Goal: Information Seeking & Learning: Find specific fact

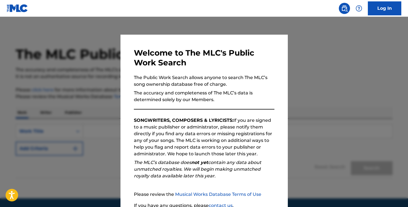
scroll to position [49, 0]
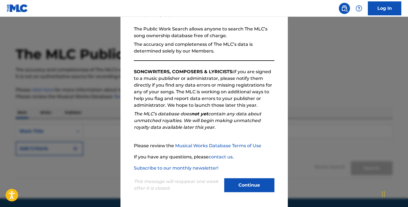
click at [238, 187] on button "Continue" at bounding box center [249, 185] width 50 height 14
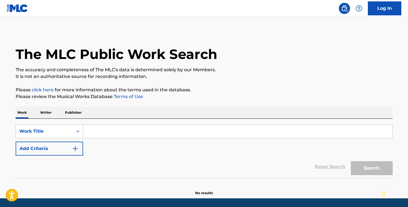
click at [126, 133] on input "Search Form" at bounding box center [237, 130] width 309 height 13
type input "r"
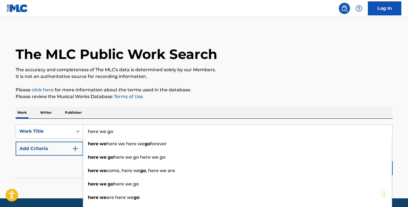
type input "here we go"
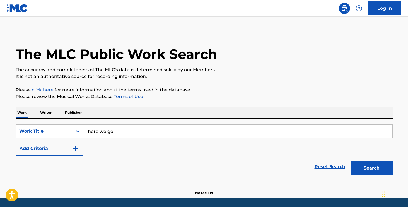
click at [62, 153] on button "Add Criteria" at bounding box center [49, 148] width 67 height 14
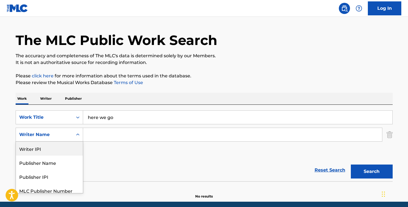
click at [74, 141] on div "Writer IPI, 1 of 5. 5 results available. Use Up and Down to choose options, pre…" at bounding box center [49, 134] width 67 height 14
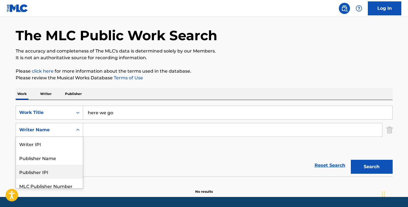
scroll to position [18, 0]
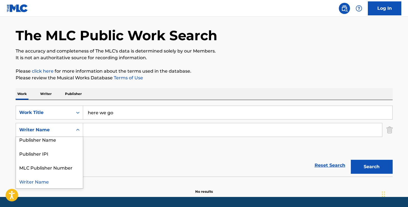
click at [50, 182] on div "Writer Name" at bounding box center [49, 181] width 67 height 14
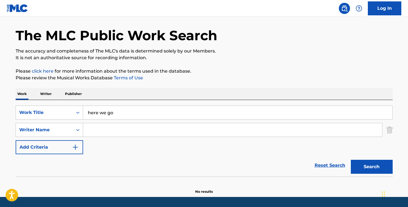
click at [144, 134] on input "Search Form" at bounding box center [232, 129] width 299 height 13
paste input "MLC"
type input "M"
type input "[PERSON_NAME]"
click at [351, 160] on button "Search" at bounding box center [372, 167] width 42 height 14
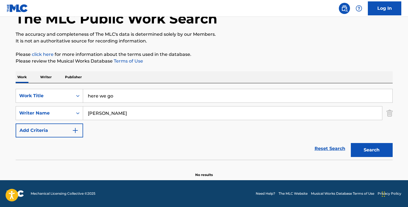
scroll to position [35, 0]
click at [37, 19] on h1 "The MLC Public Work Search" at bounding box center [117, 18] width 202 height 17
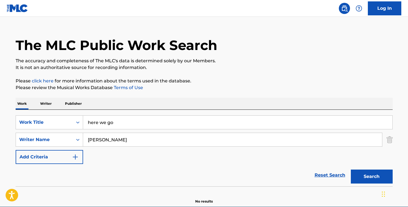
scroll to position [7, 0]
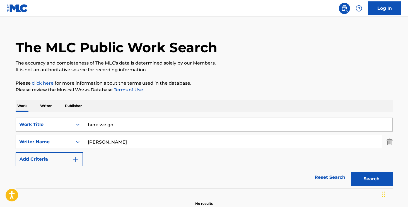
click at [117, 124] on input "here we go" at bounding box center [237, 124] width 309 height 13
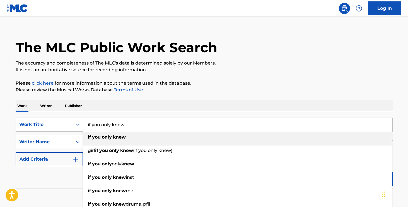
type input "if you only knew"
click at [119, 138] on strong "knew" at bounding box center [119, 136] width 13 height 5
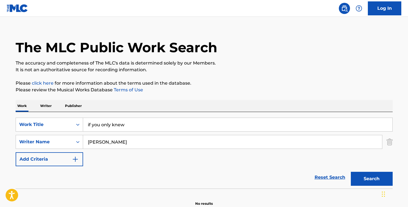
click at [114, 141] on input "[PERSON_NAME]" at bounding box center [232, 141] width 299 height 13
click at [377, 179] on button "Search" at bounding box center [372, 179] width 42 height 14
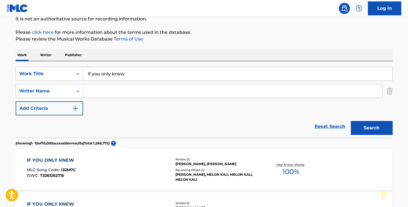
scroll to position [57, 0]
click at [102, 90] on input "Search Form" at bounding box center [232, 91] width 299 height 13
type input "burshtein"
click at [351, 121] on button "Search" at bounding box center [372, 128] width 42 height 14
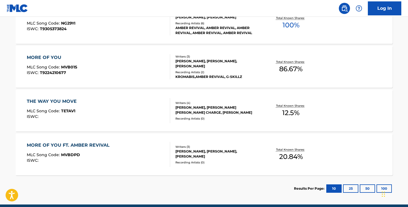
scroll to position [338, 0]
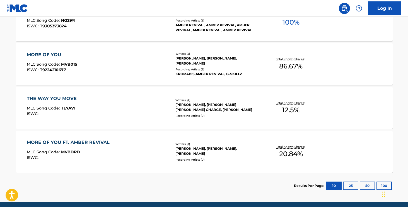
click at [351, 182] on button "25" at bounding box center [350, 185] width 15 height 8
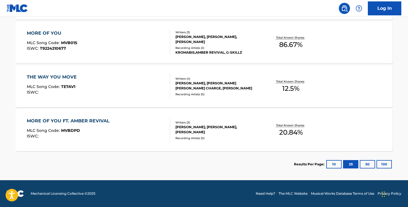
scroll to position [358, 0]
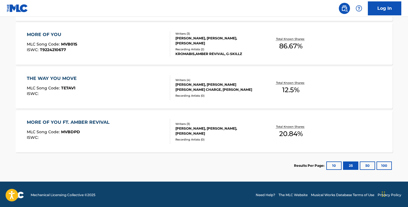
click at [365, 164] on button "50" at bounding box center [367, 165] width 15 height 8
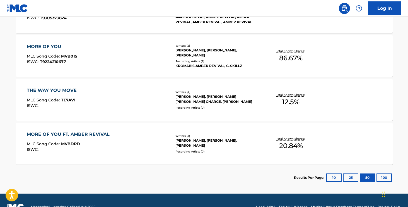
scroll to position [360, 0]
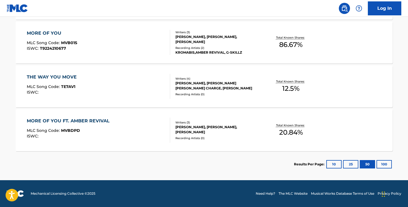
click at [331, 165] on button "10" at bounding box center [333, 164] width 15 height 8
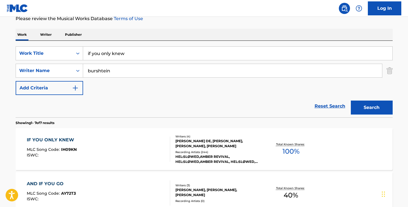
scroll to position [99, 0]
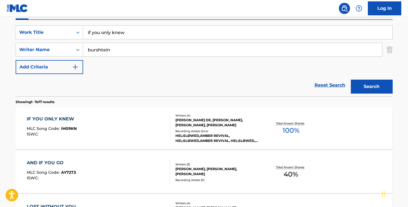
click at [199, 120] on div "[PERSON_NAME] DE, [PERSON_NAME], [PERSON_NAME], [PERSON_NAME]" at bounding box center [217, 122] width 84 height 10
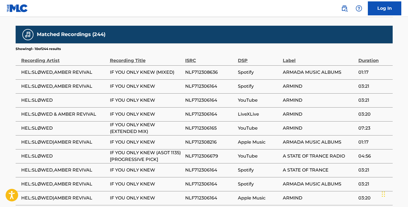
scroll to position [643, 0]
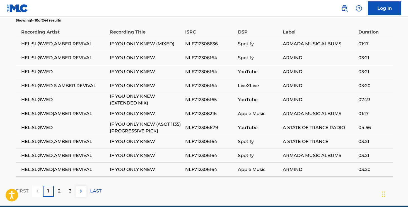
click at [60, 187] on p "2" at bounding box center [59, 190] width 3 height 7
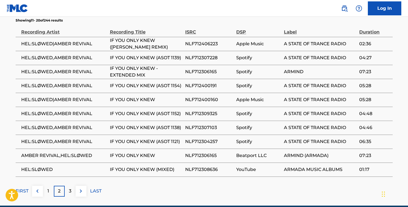
click at [68, 185] on div "3" at bounding box center [70, 190] width 11 height 11
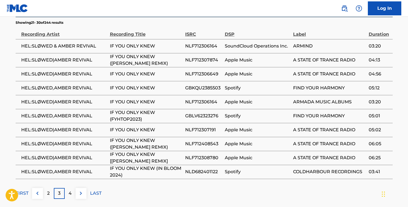
click at [69, 190] on p "4" at bounding box center [70, 193] width 3 height 7
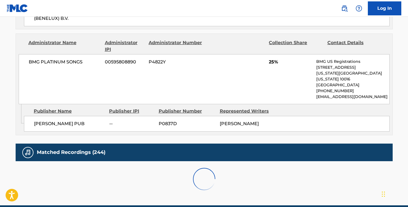
scroll to position [641, 0]
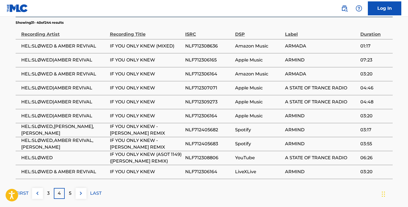
click at [71, 188] on div "5" at bounding box center [70, 193] width 11 height 11
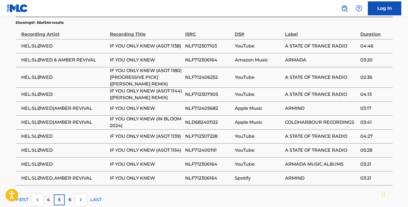
click at [74, 194] on div "6" at bounding box center [70, 199] width 11 height 11
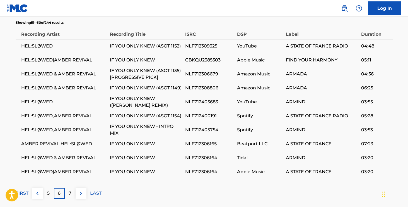
click at [73, 188] on div "7" at bounding box center [70, 193] width 11 height 11
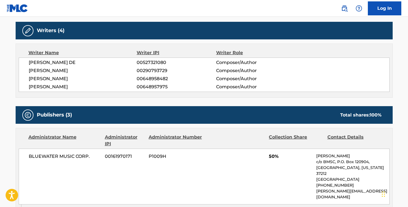
scroll to position [0, 0]
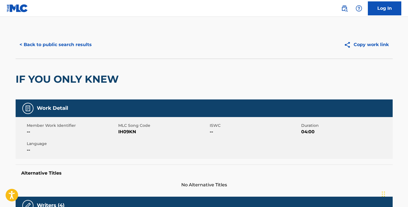
click at [20, 8] on img at bounding box center [17, 8] width 21 height 8
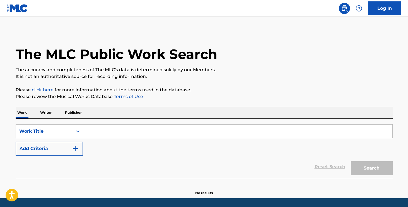
click at [122, 132] on input "Search Form" at bounding box center [237, 130] width 309 height 13
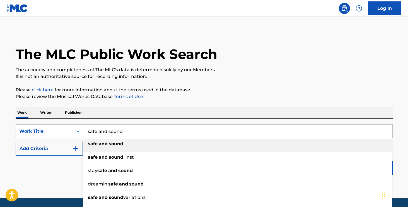
type input "safe and sound"
click at [107, 145] on strong "and" at bounding box center [103, 143] width 9 height 5
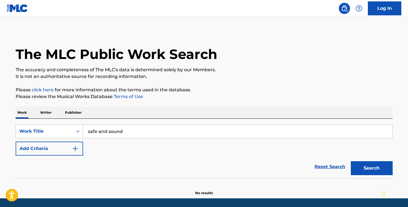
click at [376, 164] on button "Search" at bounding box center [372, 168] width 42 height 14
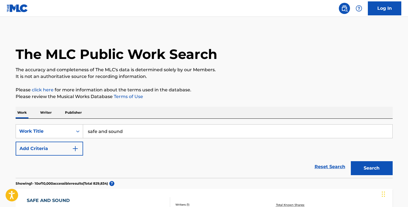
click at [71, 148] on button "Add Criteria" at bounding box center [49, 148] width 67 height 14
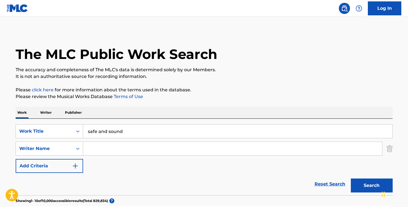
click at [100, 152] on input "Search Form" at bounding box center [232, 148] width 299 height 13
type input "merchant"
click at [351, 178] on button "Search" at bounding box center [372, 185] width 42 height 14
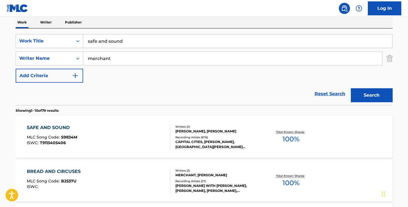
scroll to position [93, 0]
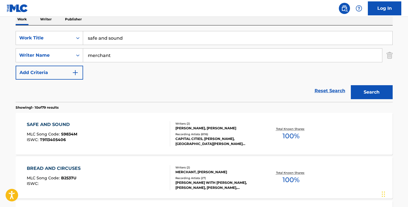
click at [218, 129] on div "SEBU SIMONIAN, RYAN MERCHANT" at bounding box center [217, 128] width 84 height 5
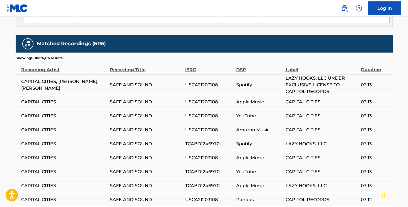
scroll to position [705, 0]
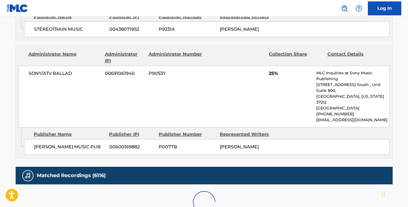
scroll to position [721, 0]
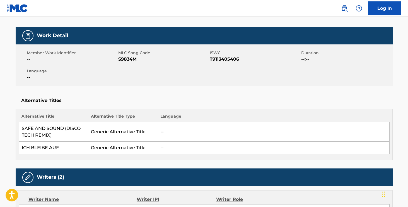
scroll to position [0, 0]
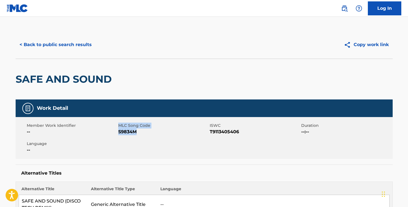
drag, startPoint x: 118, startPoint y: 125, endPoint x: 168, endPoint y: 129, distance: 49.5
click at [168, 129] on div "MLC Song Code S9834M" at bounding box center [163, 128] width 91 height 13
copy div "MLC Song Code S9834M"
click at [123, 127] on span "MLC Song Code" at bounding box center [163, 125] width 90 height 6
drag, startPoint x: 119, startPoint y: 124, endPoint x: 277, endPoint y: 130, distance: 158.5
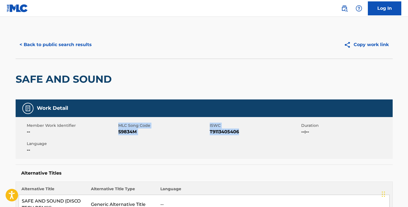
click at [277, 130] on div "Member Work Identifier -- MLC Song Code S9834M ISWC T9113405406 Duration --:-- …" at bounding box center [204, 138] width 377 height 42
copy div "MLC Song Code S9834M ISWC T9113405406"
click at [179, 122] on div "Member Work Identifier -- MLC Song Code S9834M ISWC T9113405406 Duration --:-- …" at bounding box center [204, 138] width 377 height 42
drag, startPoint x: 210, startPoint y: 130, endPoint x: 249, endPoint y: 130, distance: 39.0
click at [249, 130] on span "T9113405406" at bounding box center [255, 131] width 90 height 7
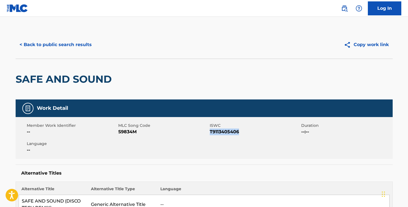
copy span "T9113405406"
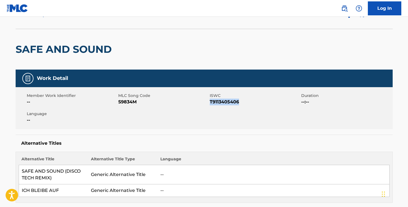
scroll to position [57, 0]
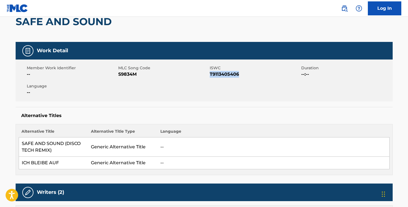
click at [224, 79] on div "Member Work Identifier -- MLC Song Code S9834M ISWC T9113405406 Duration --:-- …" at bounding box center [204, 80] width 377 height 42
drag, startPoint x: 120, startPoint y: 73, endPoint x: 139, endPoint y: 73, distance: 18.4
click at [139, 73] on span "S9834M" at bounding box center [163, 74] width 90 height 7
drag, startPoint x: 117, startPoint y: 74, endPoint x: 146, endPoint y: 73, distance: 29.6
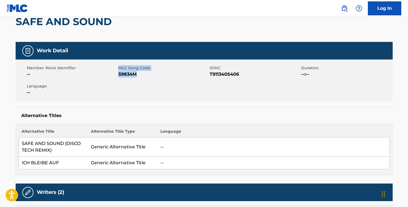
click at [146, 73] on div "Member Work Identifier -- MLC Song Code S9834M ISWC T9113405406 Duration --:-- …" at bounding box center [204, 80] width 377 height 42
copy div "MLC Song Code S9834M"
click at [24, 7] on img at bounding box center [17, 8] width 21 height 8
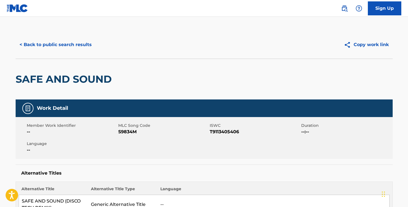
click at [46, 44] on button "< Back to public search results" at bounding box center [56, 45] width 80 height 14
